Goal: Task Accomplishment & Management: Use online tool/utility

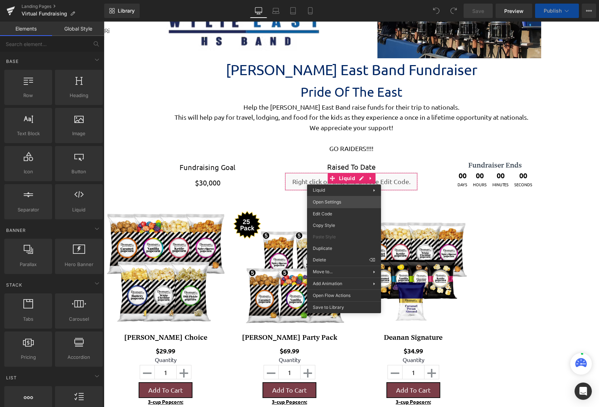
scroll to position [1222, 490]
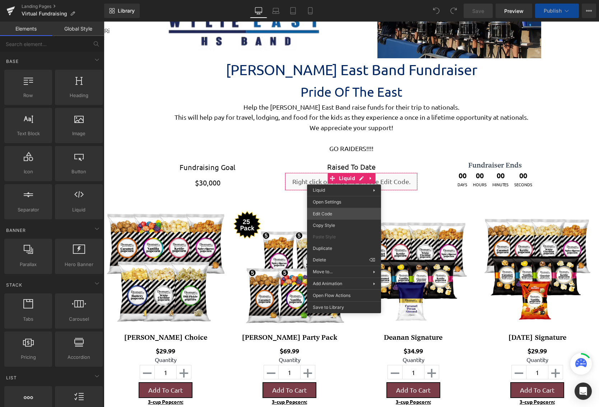
click at [335, 0] on div "You are previewing how the will restyle your page. You can not edit Elements in…" at bounding box center [299, 0] width 599 height 0
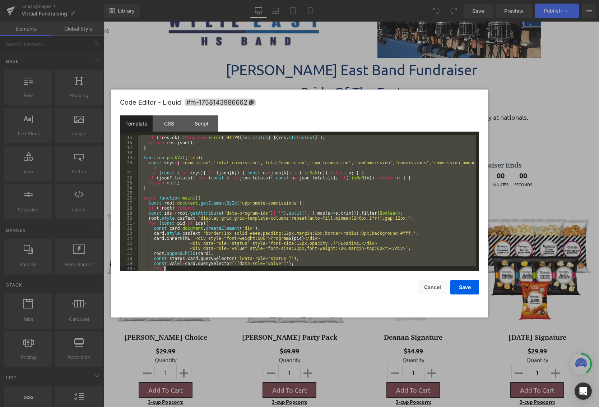
scroll to position [141, 0]
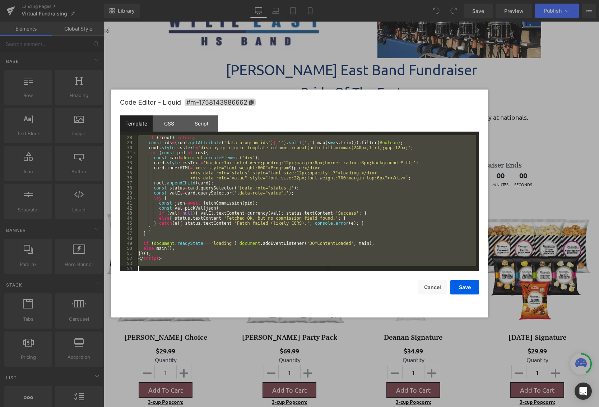
drag, startPoint x: 138, startPoint y: 136, endPoint x: 295, endPoint y: 345, distance: 261.0
click at [295, 345] on body "You are previewing how the will restyle your page. You can not edit Elements in…" at bounding box center [299, 203] width 599 height 407
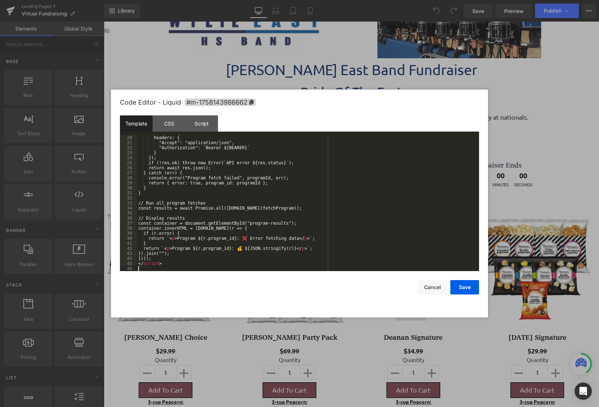
scroll to position [96, 0]
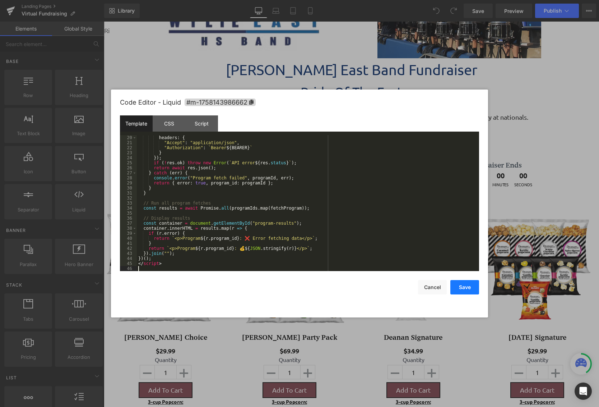
click at [473, 291] on button "Save" at bounding box center [464, 287] width 29 height 14
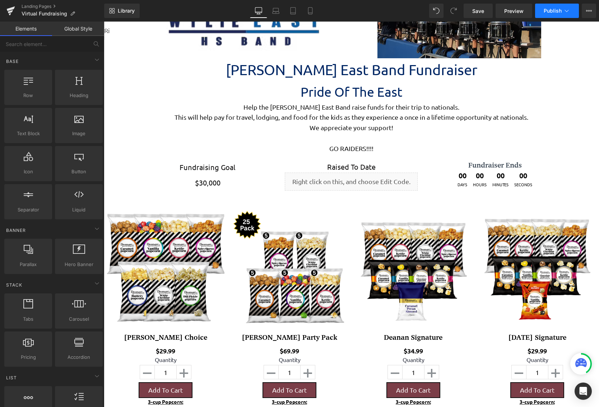
click at [552, 10] on span "Publish" at bounding box center [553, 11] width 18 height 6
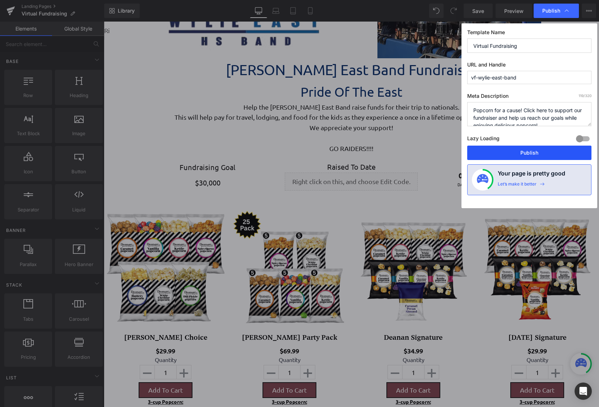
click at [549, 152] on button "Publish" at bounding box center [529, 152] width 124 height 14
